Goal: Task Accomplishment & Management: Manage account settings

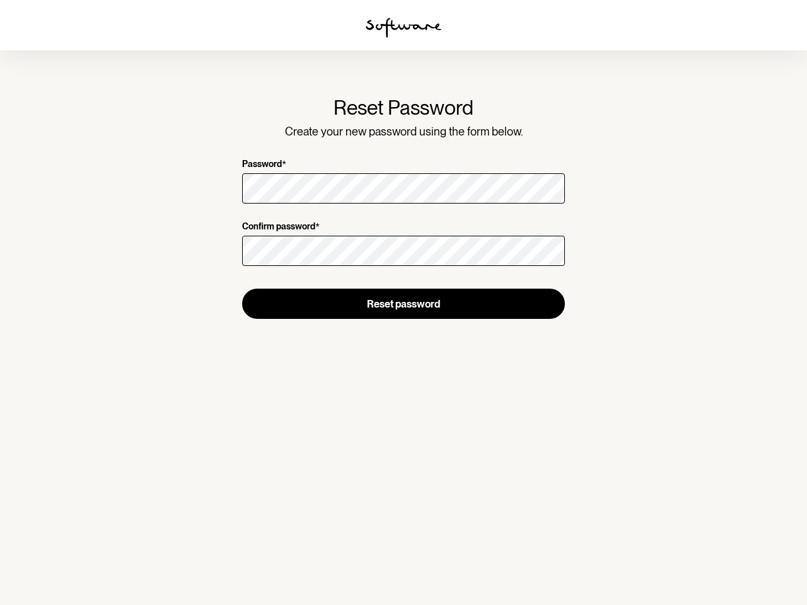
click at [404, 28] on img at bounding box center [404, 28] width 76 height 20
